Goal: Task Accomplishment & Management: Manage account settings

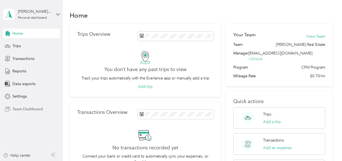
click at [20, 108] on span "Team Dashboard" at bounding box center [27, 109] width 30 height 6
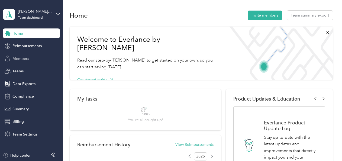
click at [21, 57] on span "Members" at bounding box center [20, 59] width 17 height 6
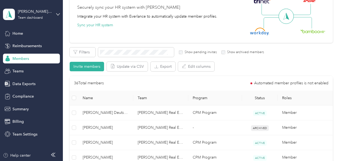
scroll to position [54, 0]
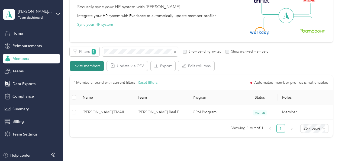
click at [86, 64] on button "Invite members" at bounding box center [87, 65] width 34 height 9
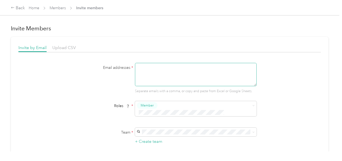
click at [144, 71] on textarea at bounding box center [196, 74] width 122 height 23
type textarea "[PERSON_NAME][EMAIL_ADDRESS][DOMAIN_NAME]"
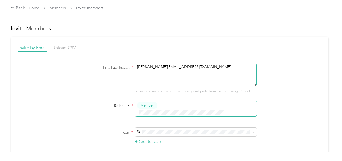
type button "2367932af82246a98c1b1502f22b7d52"
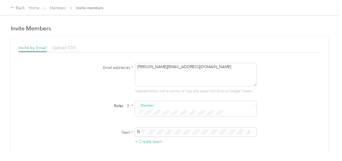
click at [147, 115] on span "Member" at bounding box center [148, 114] width 13 height 5
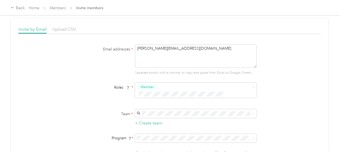
scroll to position [54, 0]
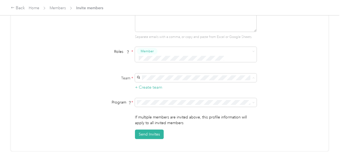
click at [154, 77] on li "[PERSON_NAME] Real Estate [PERSON_NAME][EMAIL_ADDRESS][DOMAIN_NAME] +2 more" at bounding box center [195, 83] width 122 height 16
click at [252, 100] on span at bounding box center [253, 102] width 2 height 5
click at [253, 101] on icon at bounding box center [253, 102] width 2 height 2
click at [276, 98] on div "Email addresses * [PERSON_NAME][EMAIL_ADDRESS][DOMAIN_NAME] Separate emails wit…" at bounding box center [169, 74] width 302 height 130
click at [172, 105] on li "CPM Programs" at bounding box center [195, 104] width 122 height 9
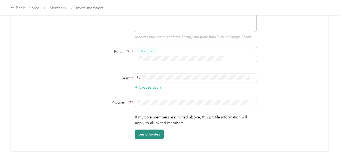
drag, startPoint x: 145, startPoint y: 127, endPoint x: 149, endPoint y: 125, distance: 4.4
click at [145, 130] on button "Send Invites" at bounding box center [149, 134] width 29 height 9
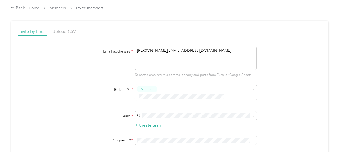
scroll to position [0, 0]
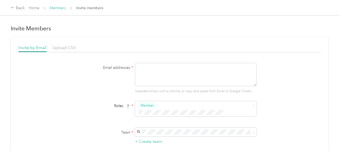
click at [57, 8] on link "Members" at bounding box center [58, 8] width 16 height 5
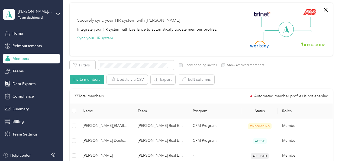
scroll to position [81, 0]
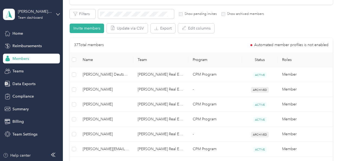
scroll to position [54, 0]
